Goal: Register for event/course

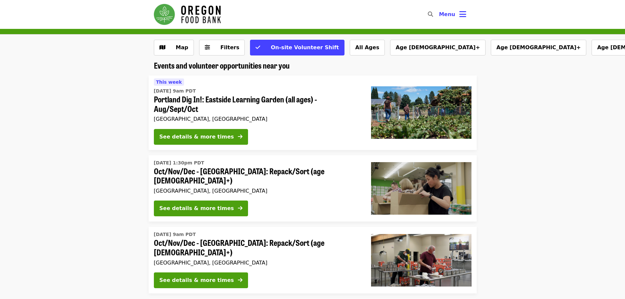
click at [196, 107] on span "Portland Dig In!: Eastside Learning Garden (all ages) - Aug/Sept/Oct" at bounding box center [257, 103] width 207 height 19
click at [212, 98] on span "Portland Dig In!: Eastside Learning Garden (all ages) - Aug/Sept/Oct" at bounding box center [257, 103] width 207 height 19
